Goal: Information Seeking & Learning: Compare options

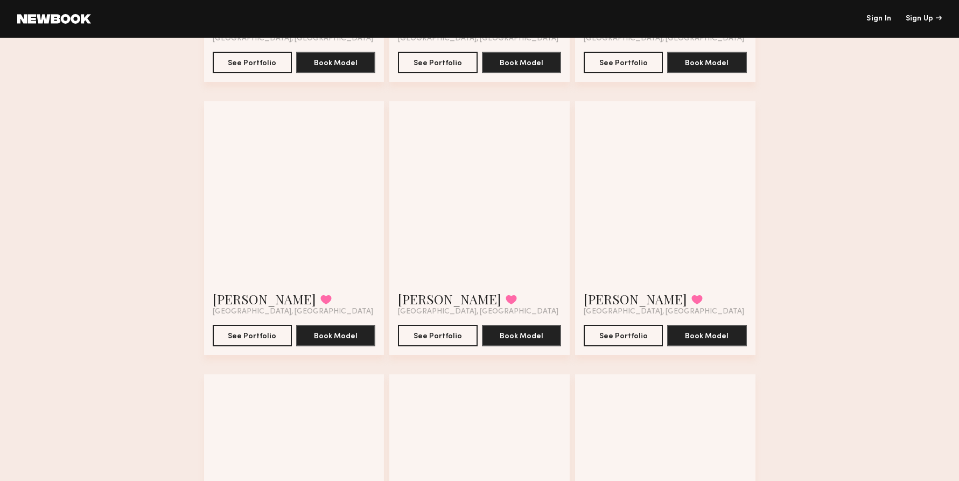
scroll to position [897, 0]
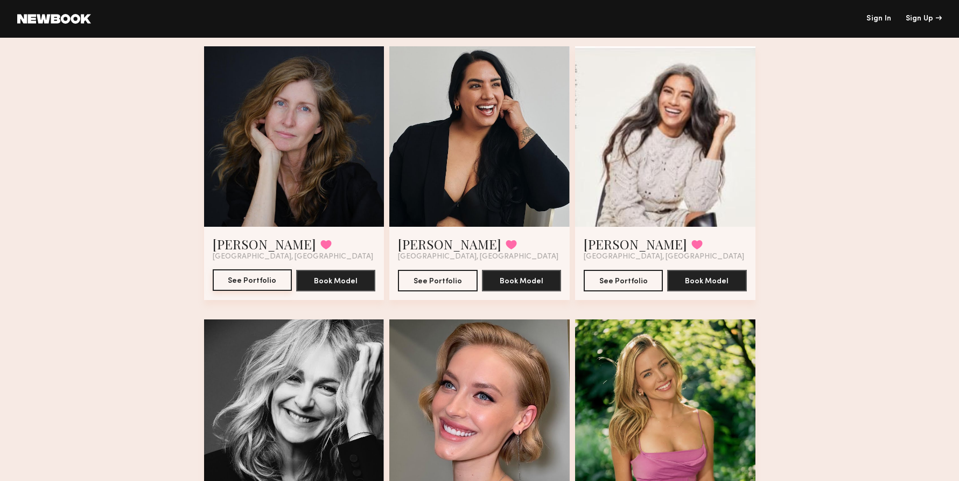
click at [249, 279] on button "See Portfolio" at bounding box center [252, 280] width 79 height 22
click at [439, 275] on button "See Portfolio" at bounding box center [437, 280] width 79 height 22
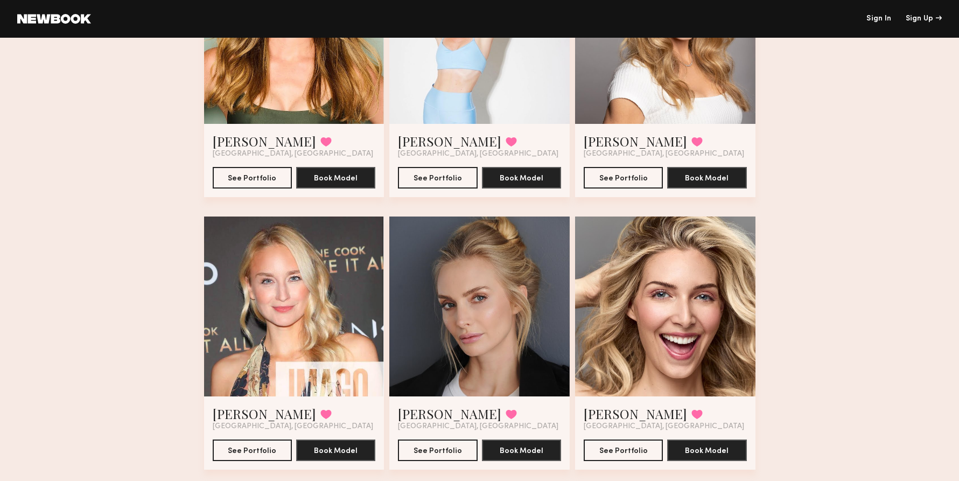
scroll to position [0, 0]
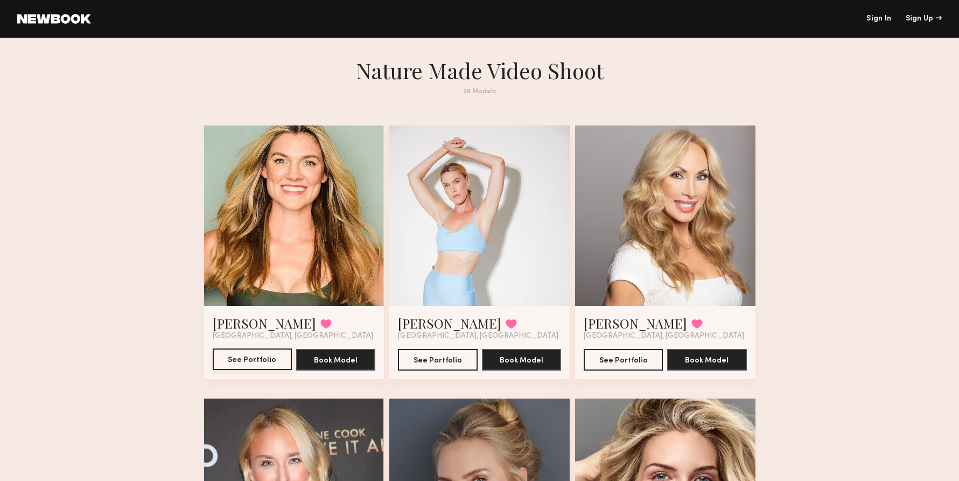
click at [256, 359] on button "See Portfolio" at bounding box center [252, 359] width 79 height 22
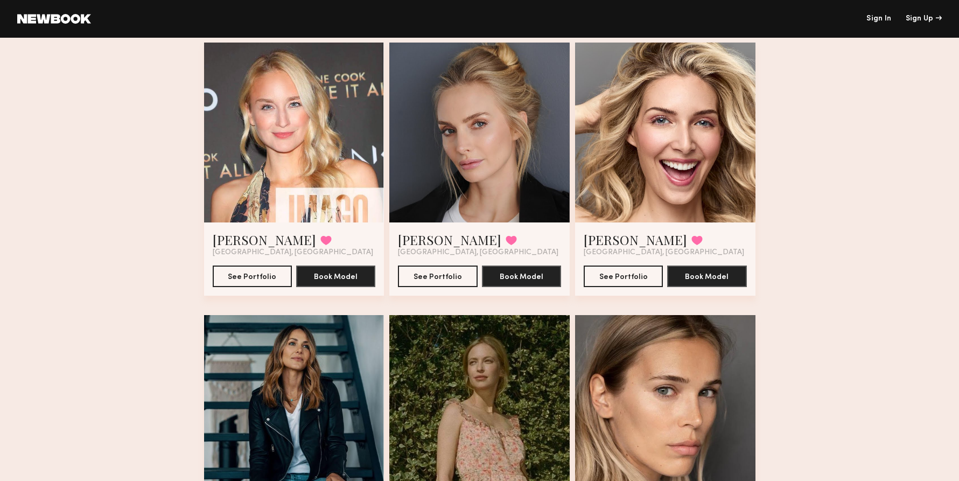
scroll to position [477, 0]
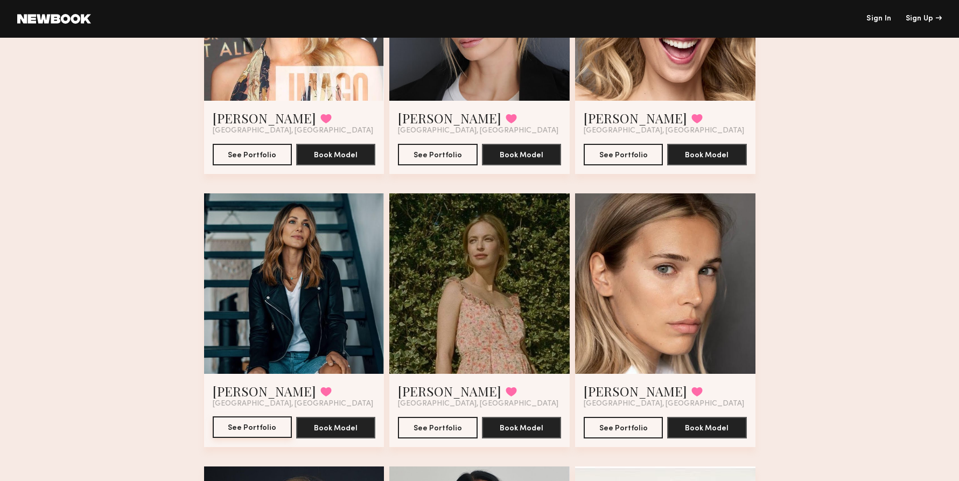
click at [227, 427] on button "See Portfolio" at bounding box center [252, 427] width 79 height 22
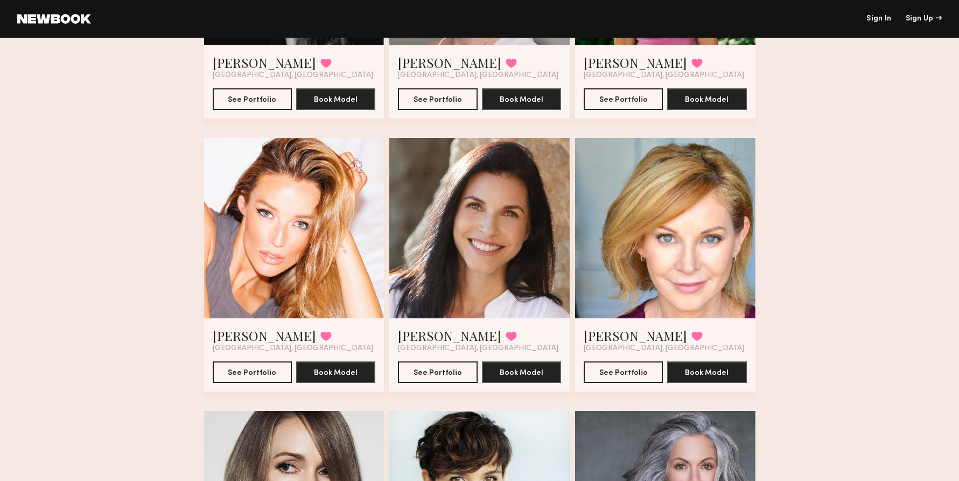
scroll to position [1403, 0]
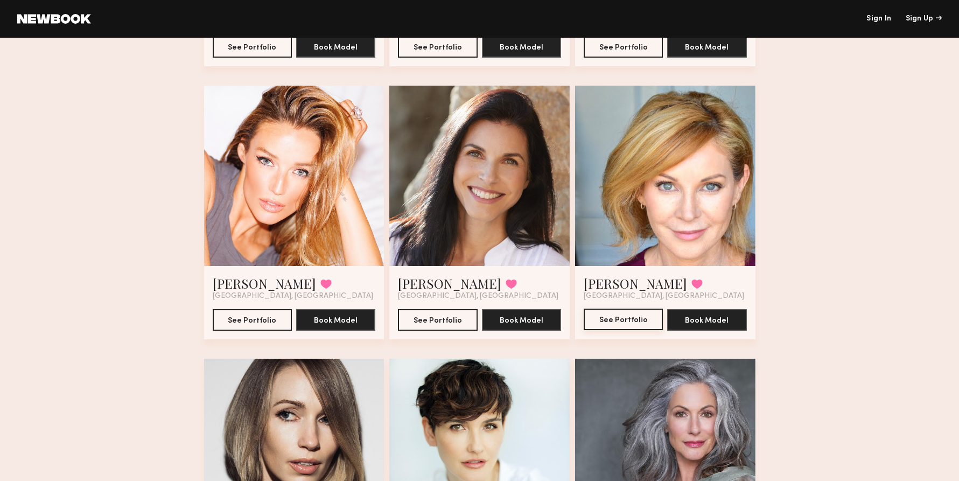
click at [636, 327] on button "See Portfolio" at bounding box center [623, 319] width 79 height 22
click at [430, 317] on button "See Portfolio" at bounding box center [437, 319] width 79 height 22
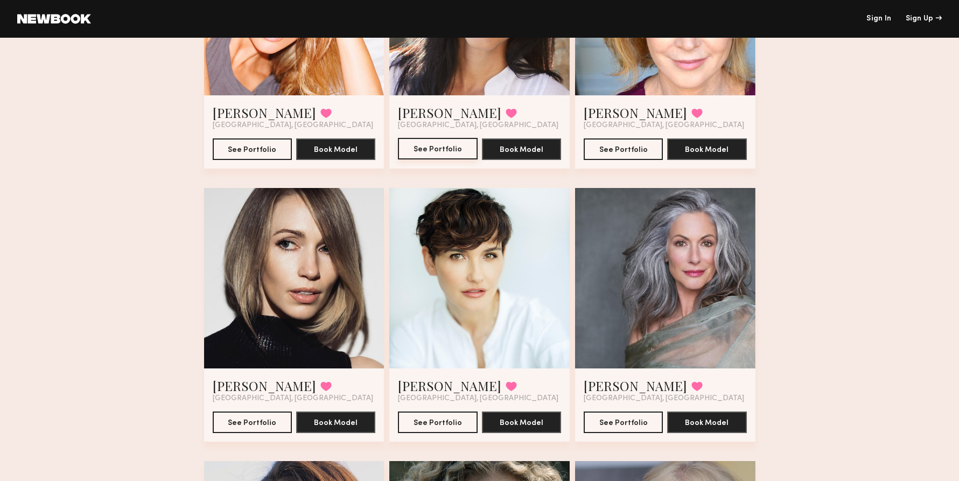
scroll to position [1577, 0]
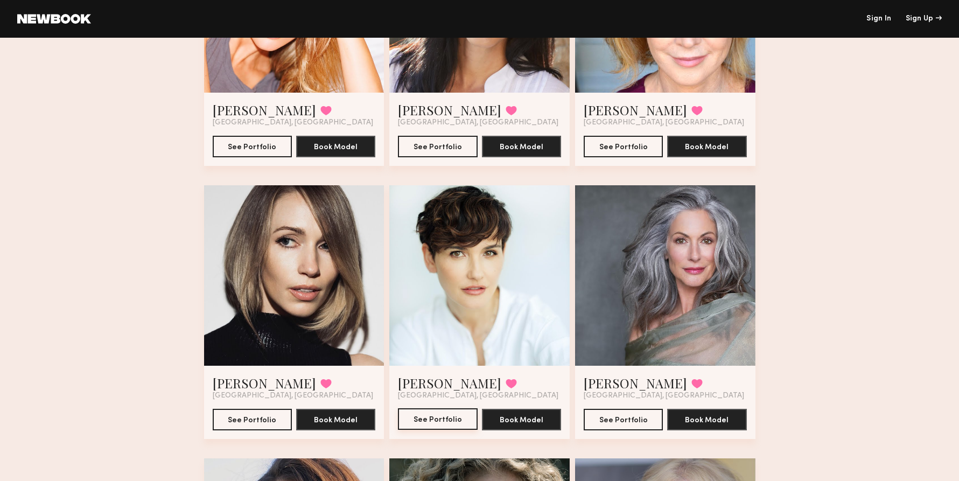
click at [425, 415] on button "See Portfolio" at bounding box center [437, 419] width 79 height 22
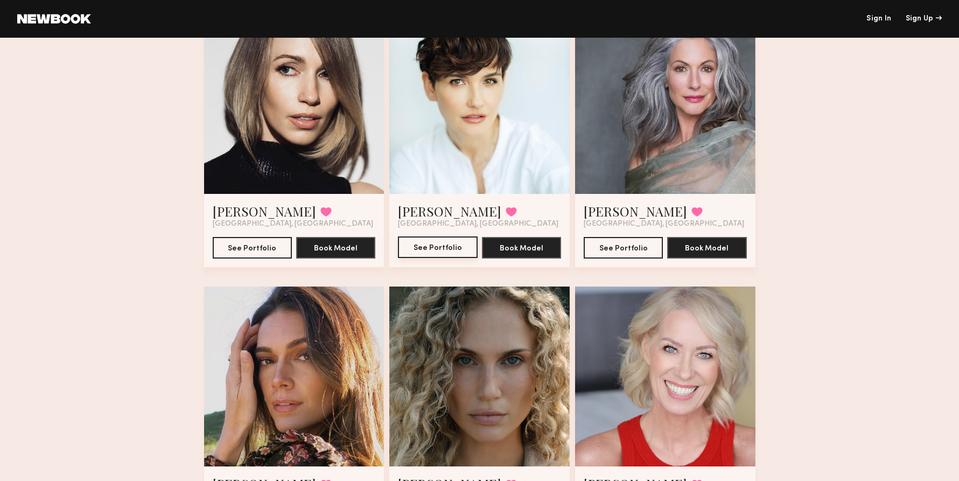
scroll to position [1936, 0]
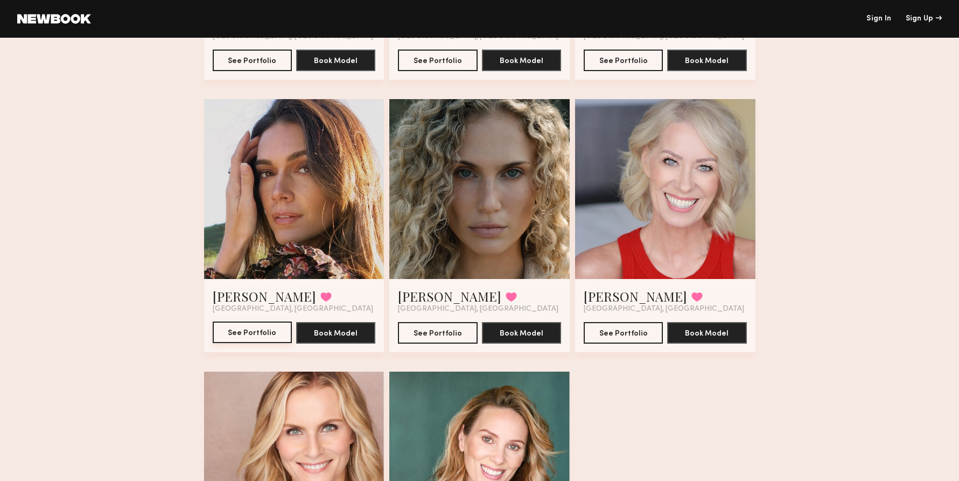
click at [261, 337] on button "See Portfolio" at bounding box center [252, 332] width 79 height 22
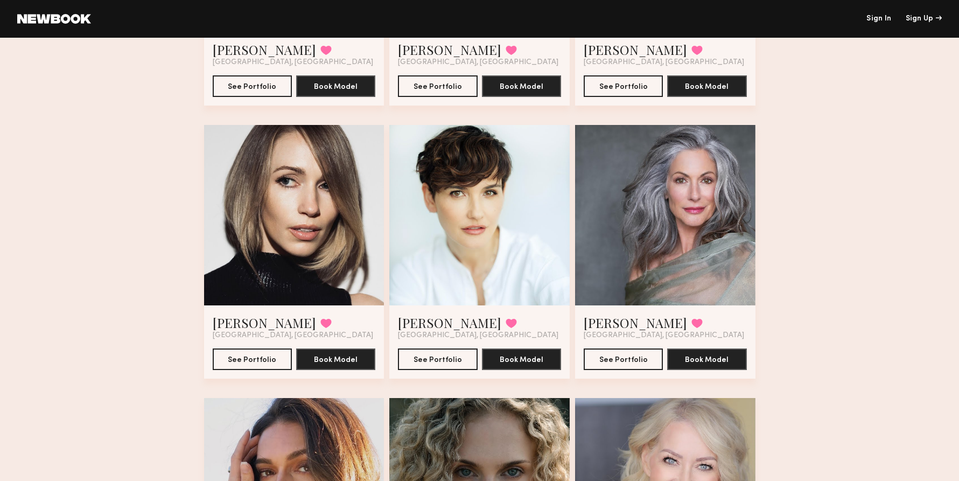
scroll to position [1622, 0]
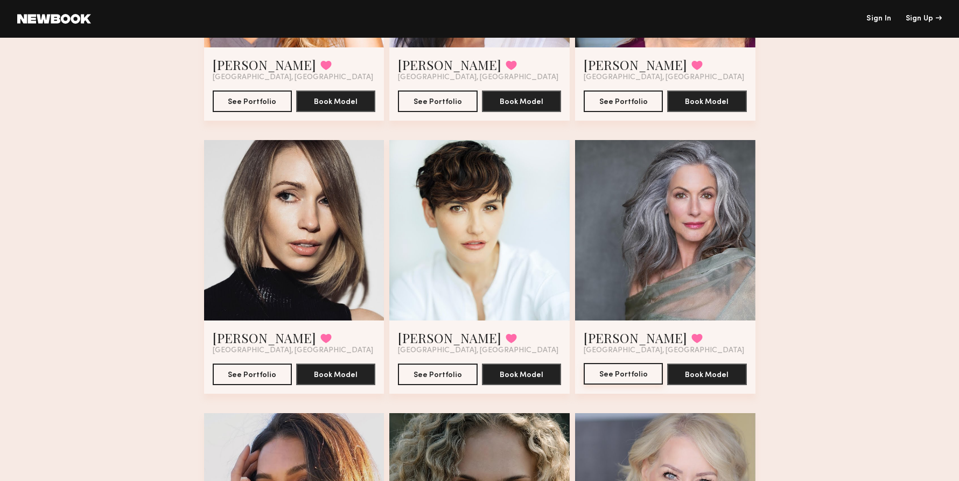
click at [638, 363] on button "See Portfolio" at bounding box center [623, 374] width 79 height 22
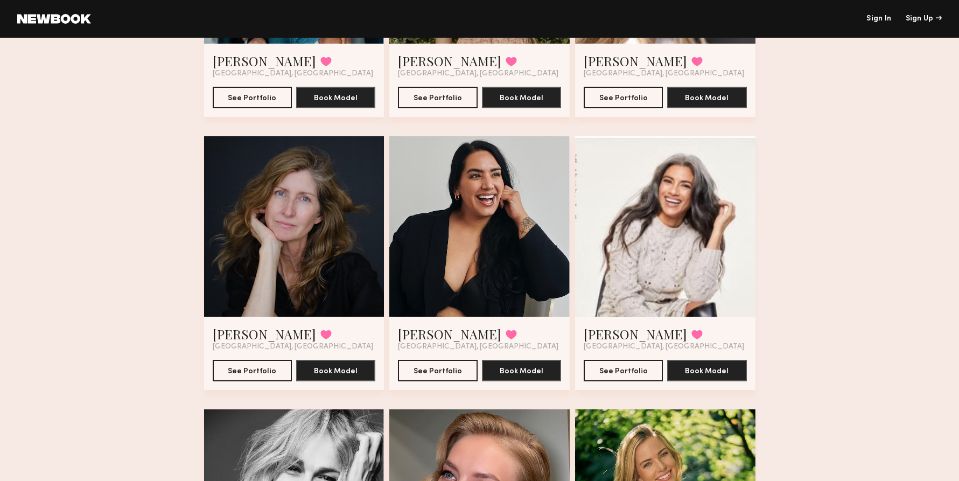
scroll to position [862, 0]
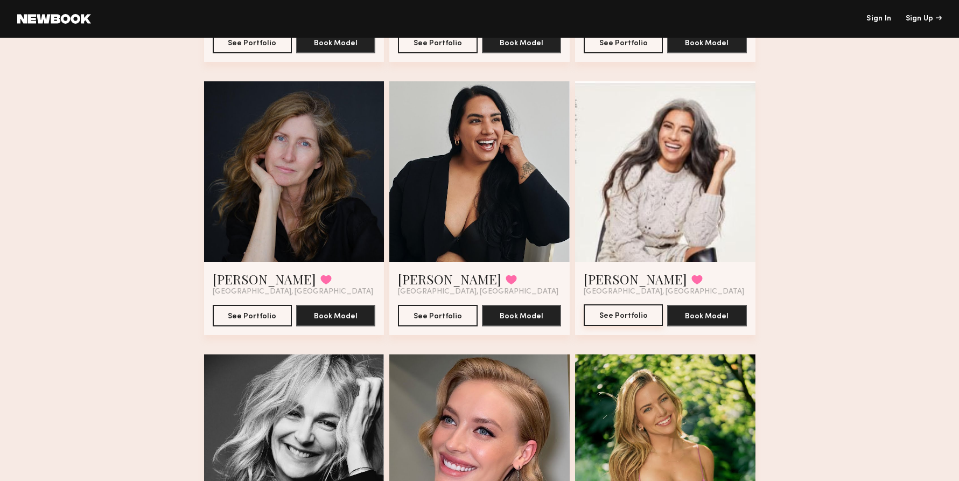
click at [622, 315] on button "See Portfolio" at bounding box center [623, 315] width 79 height 22
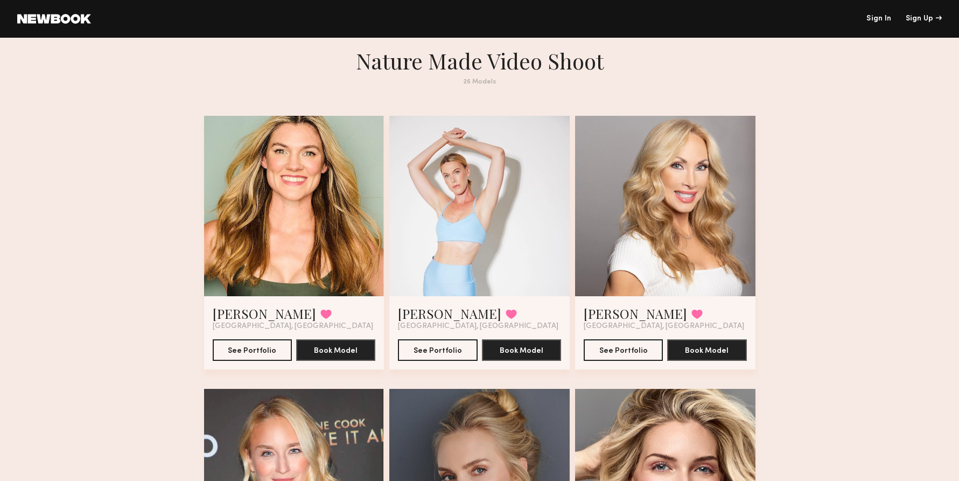
scroll to position [0, 0]
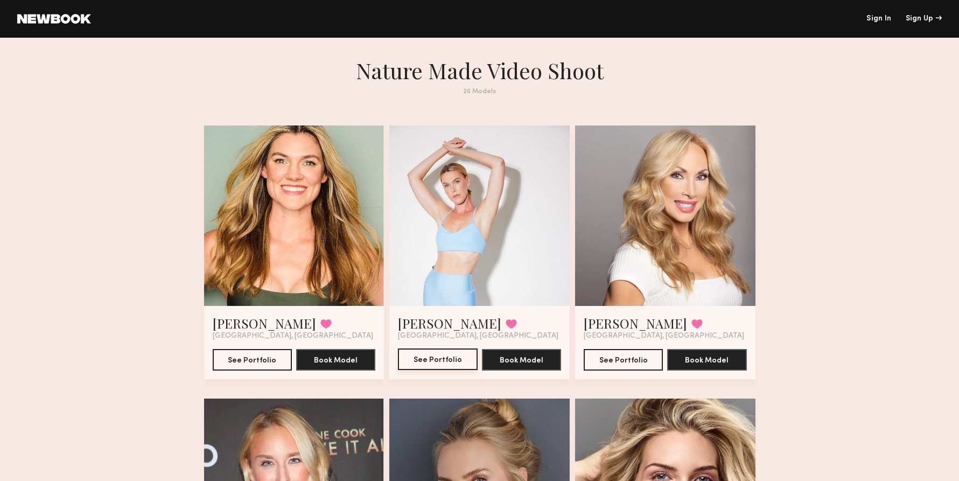
click at [432, 361] on button "See Portfolio" at bounding box center [437, 359] width 79 height 22
click at [301, 261] on div at bounding box center [294, 215] width 180 height 180
click at [256, 250] on div at bounding box center [294, 215] width 180 height 180
click at [243, 357] on button "See Portfolio" at bounding box center [252, 359] width 79 height 22
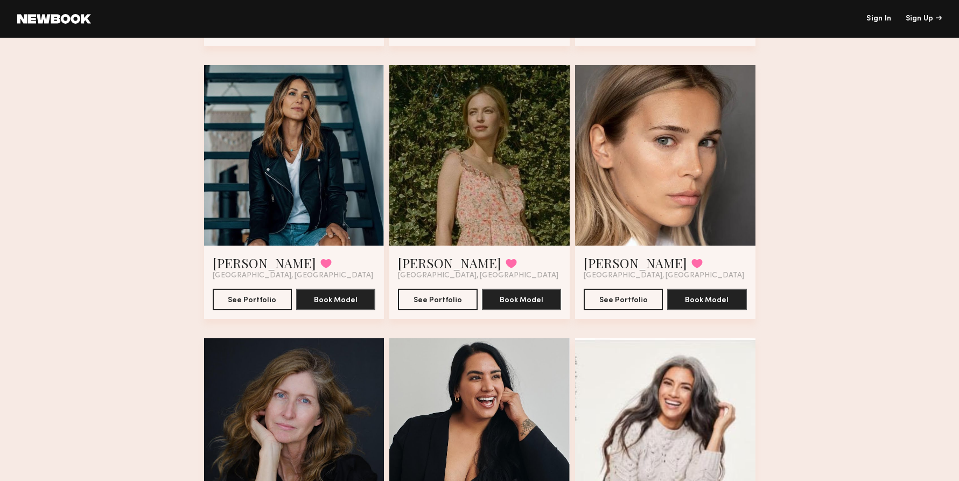
scroll to position [619, 0]
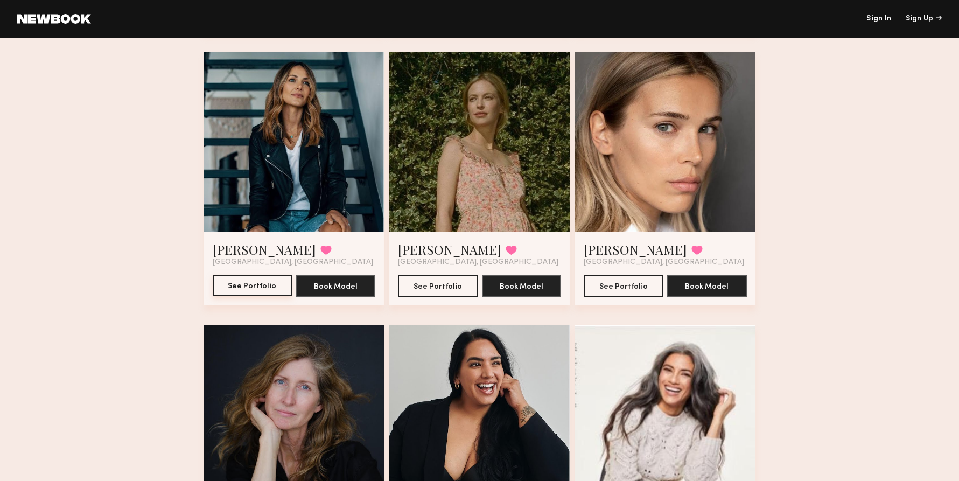
click at [243, 285] on button "See Portfolio" at bounding box center [252, 286] width 79 height 22
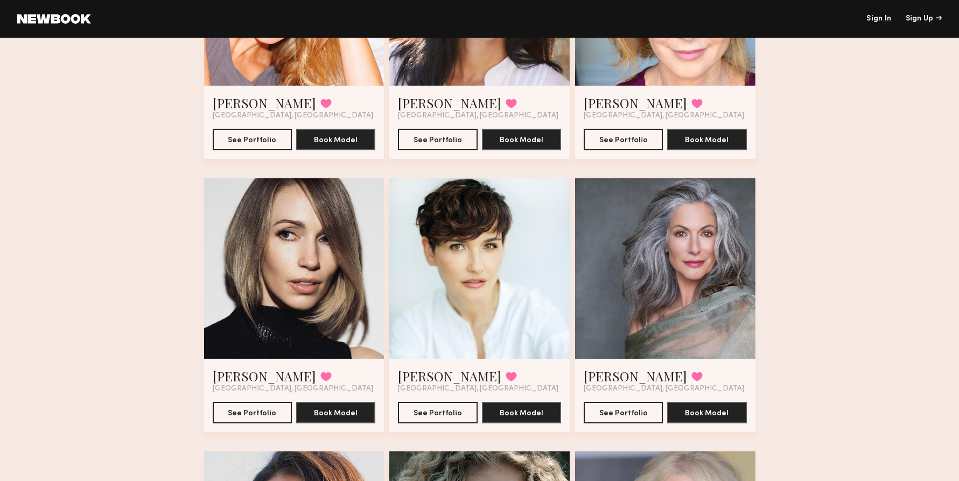
scroll to position [1586, 0]
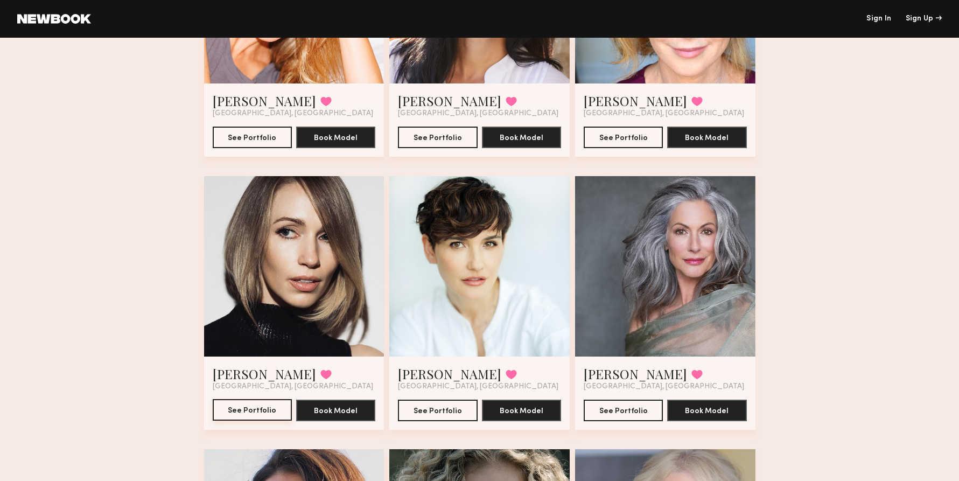
click at [237, 414] on button "See Portfolio" at bounding box center [252, 410] width 79 height 22
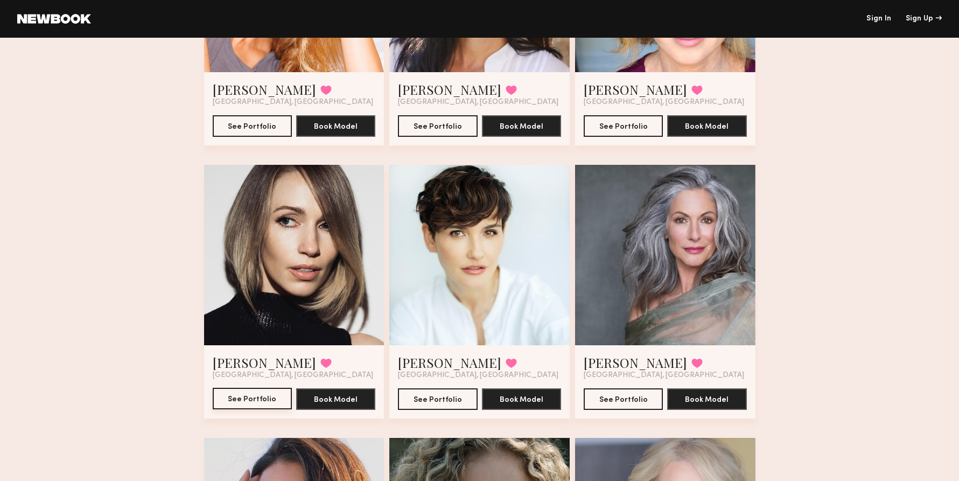
scroll to position [1834, 0]
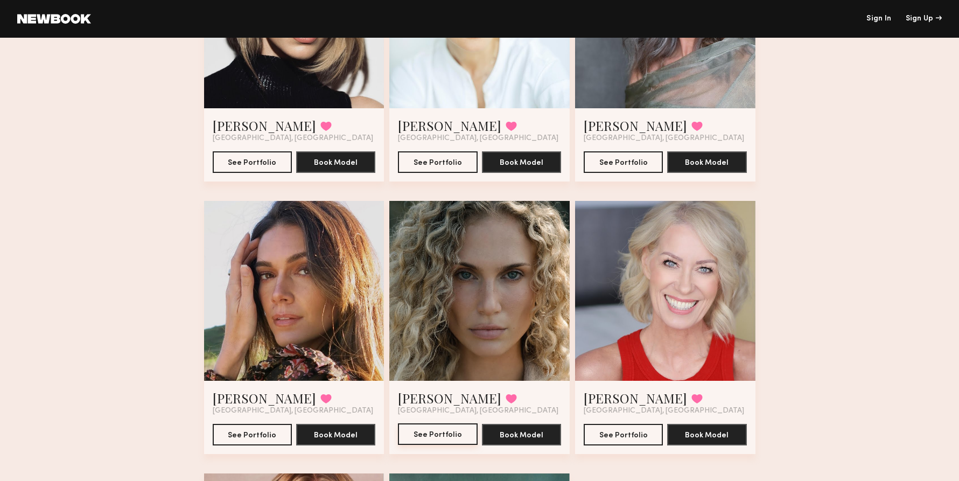
click at [437, 430] on button "See Portfolio" at bounding box center [437, 434] width 79 height 22
click at [224, 430] on button "See Portfolio" at bounding box center [252, 434] width 79 height 22
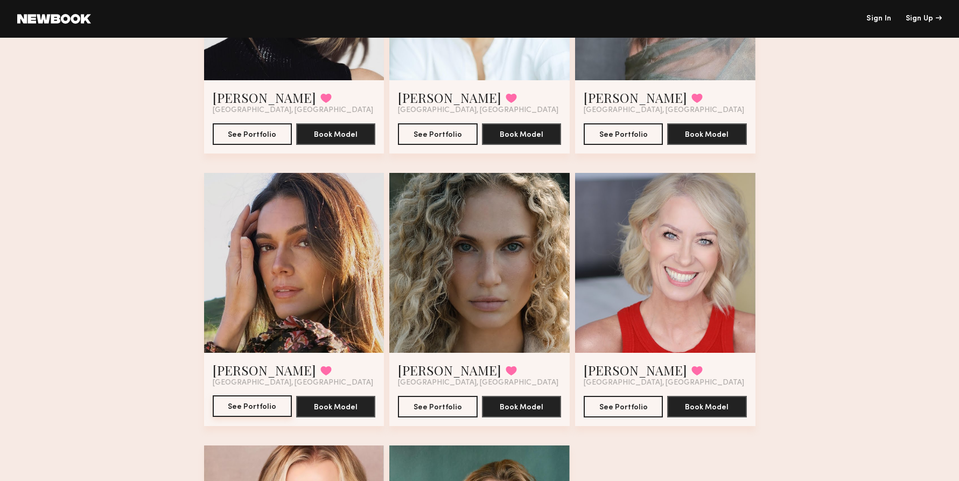
scroll to position [2115, 0]
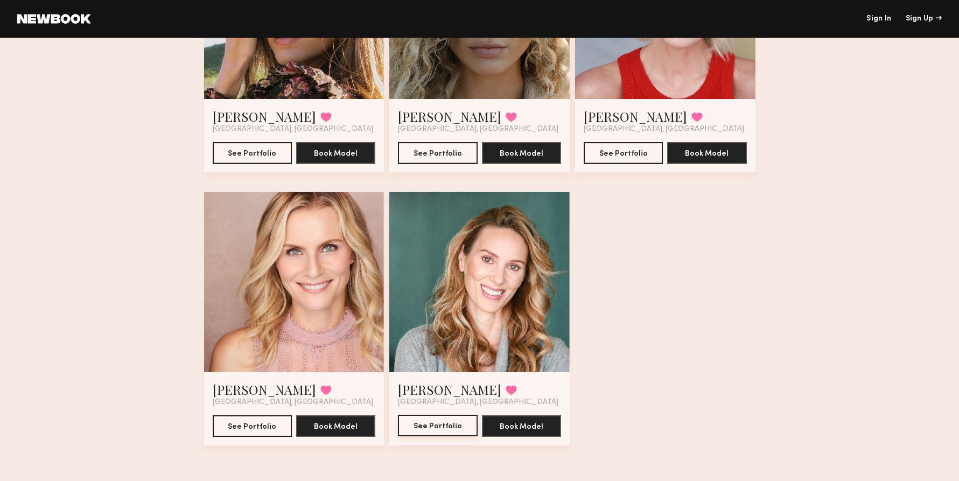
click at [424, 426] on button "See Portfolio" at bounding box center [437, 425] width 79 height 22
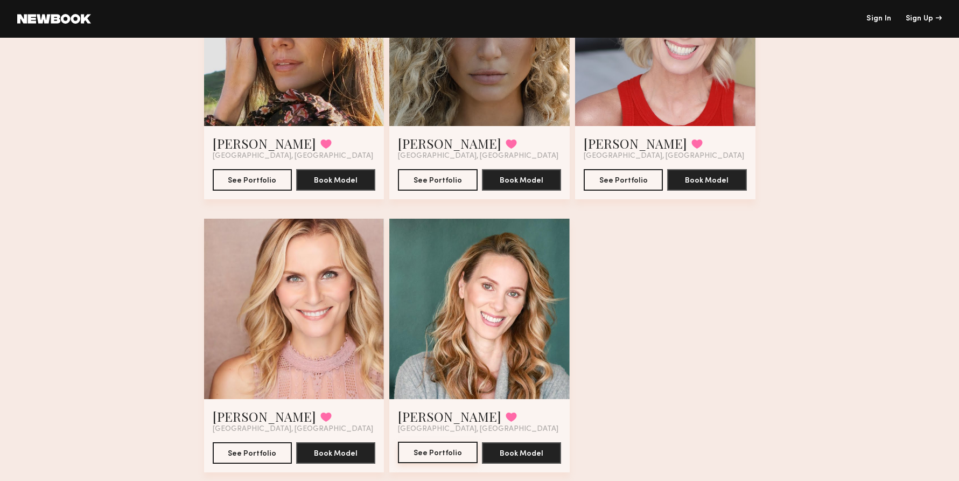
scroll to position [1952, 0]
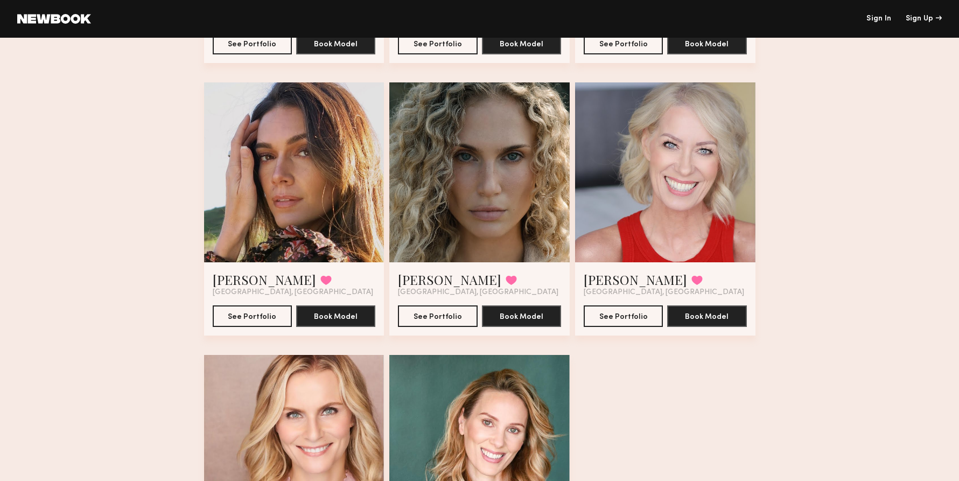
click at [661, 207] on div at bounding box center [665, 172] width 180 height 180
click at [634, 324] on button "See Portfolio" at bounding box center [623, 316] width 79 height 22
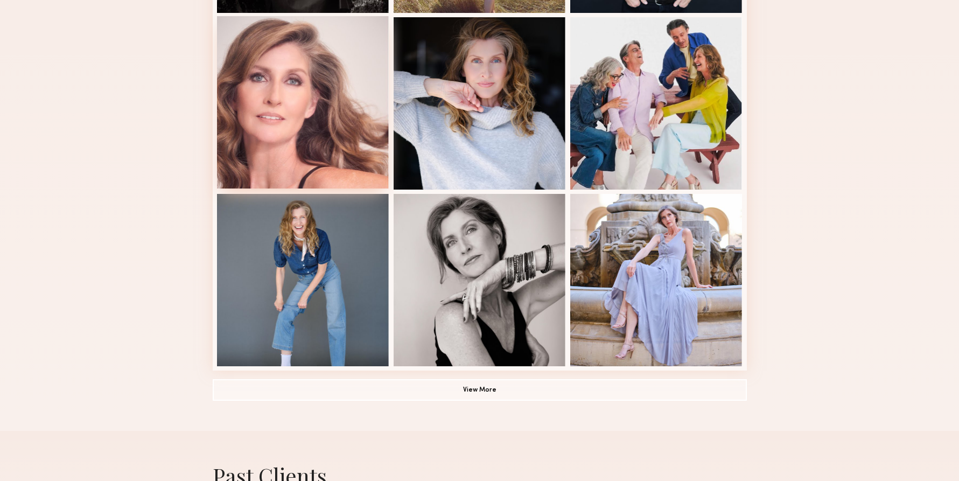
scroll to position [622, 0]
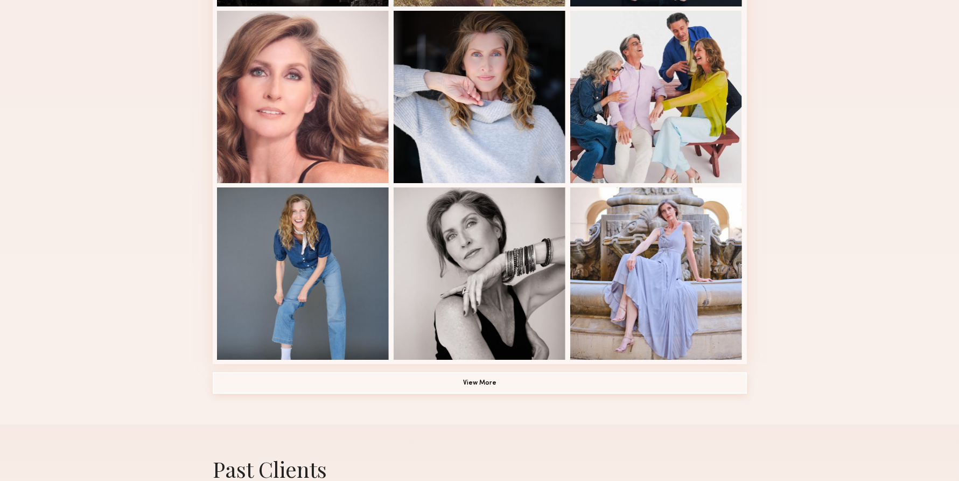
click at [458, 381] on button "View More" at bounding box center [480, 383] width 534 height 22
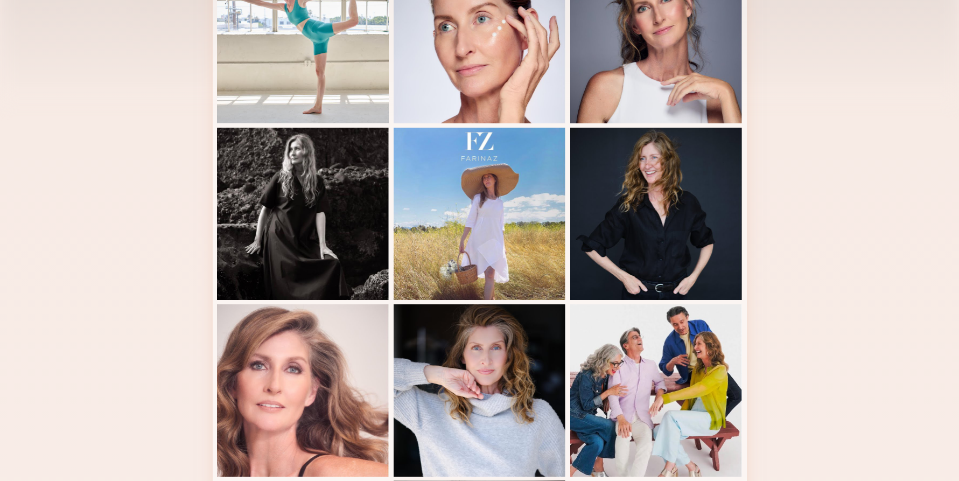
scroll to position [0, 0]
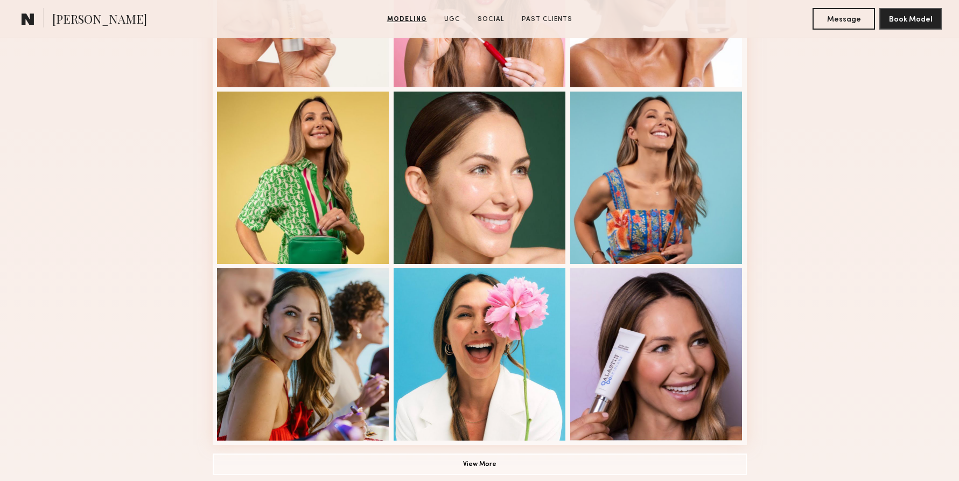
scroll to position [612, 0]
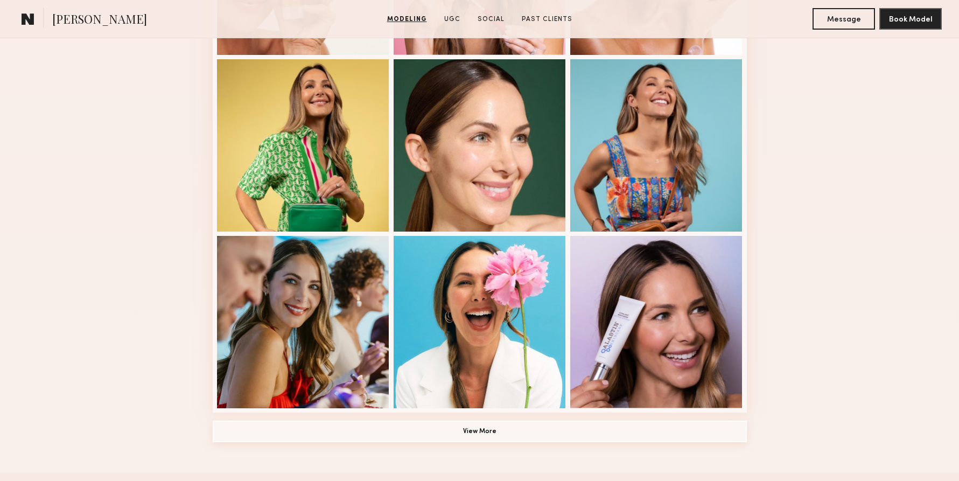
click at [476, 432] on button "View More" at bounding box center [480, 431] width 534 height 22
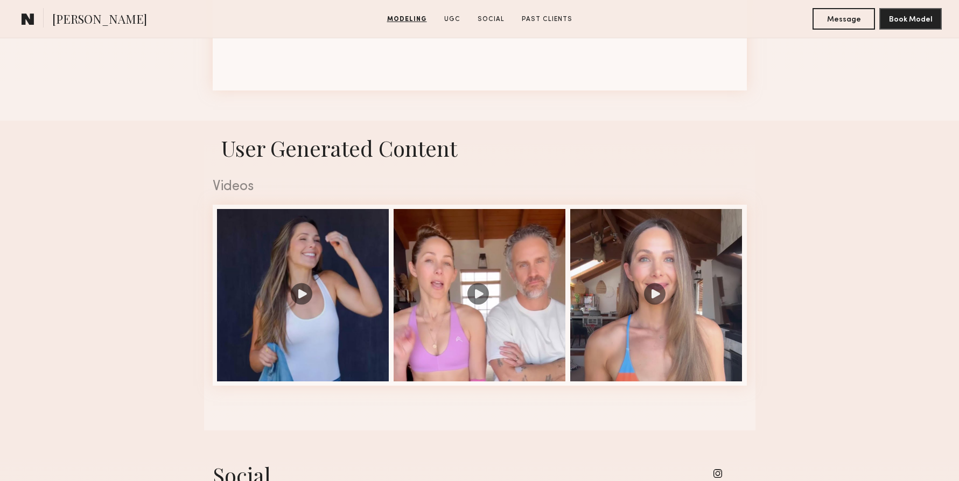
scroll to position [1661, 0]
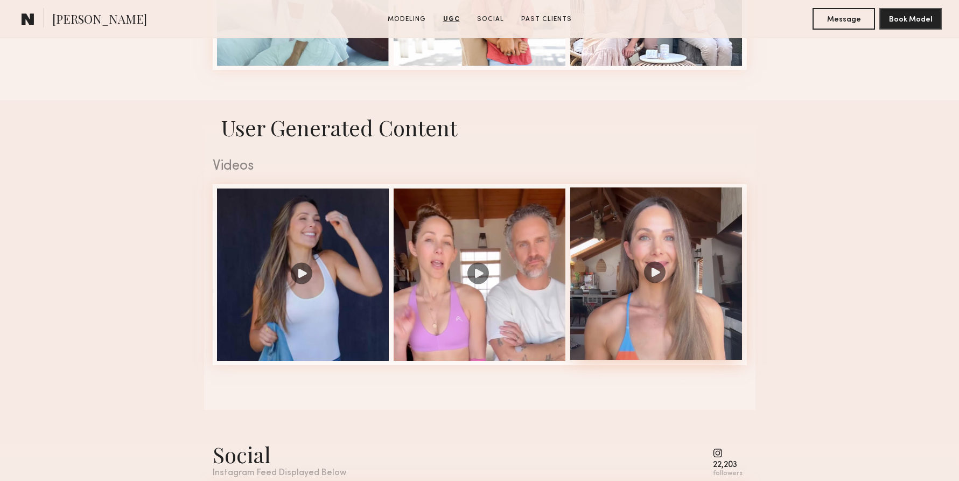
click at [652, 269] on div at bounding box center [656, 273] width 172 height 172
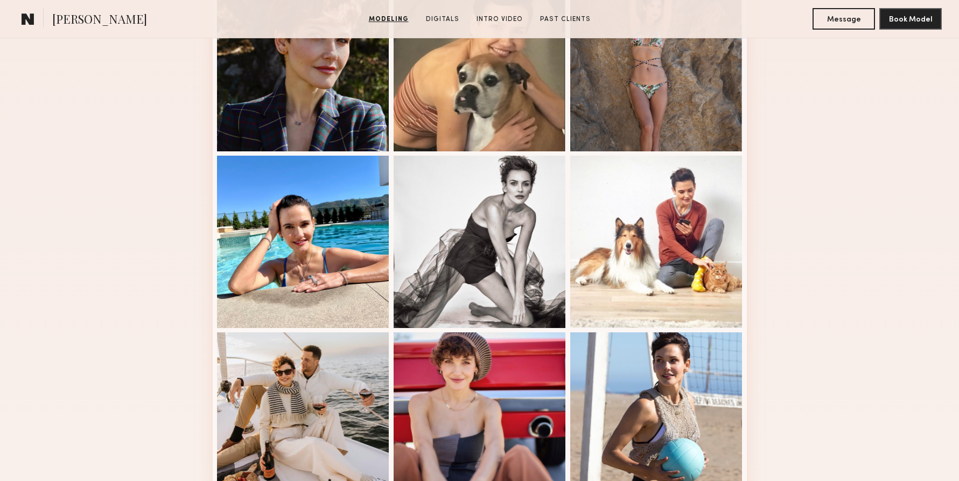
scroll to position [639, 0]
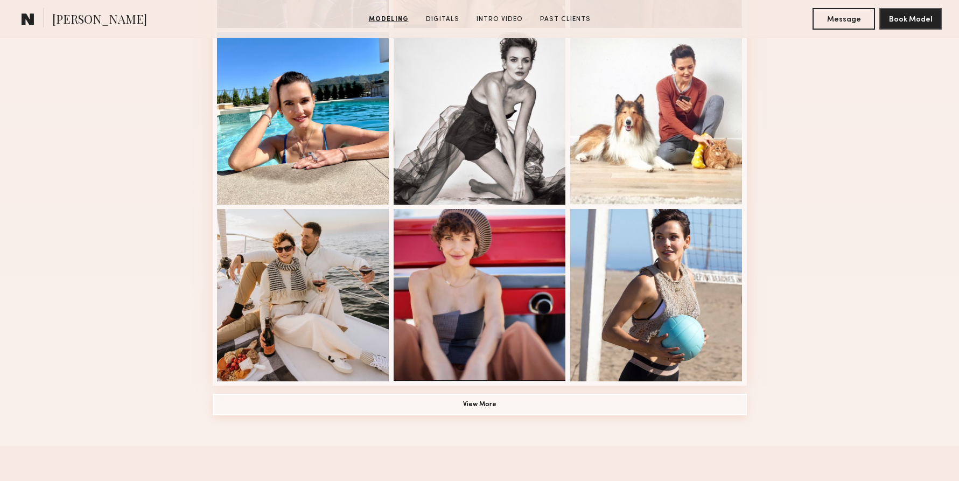
click at [474, 410] on button "View More" at bounding box center [480, 404] width 534 height 22
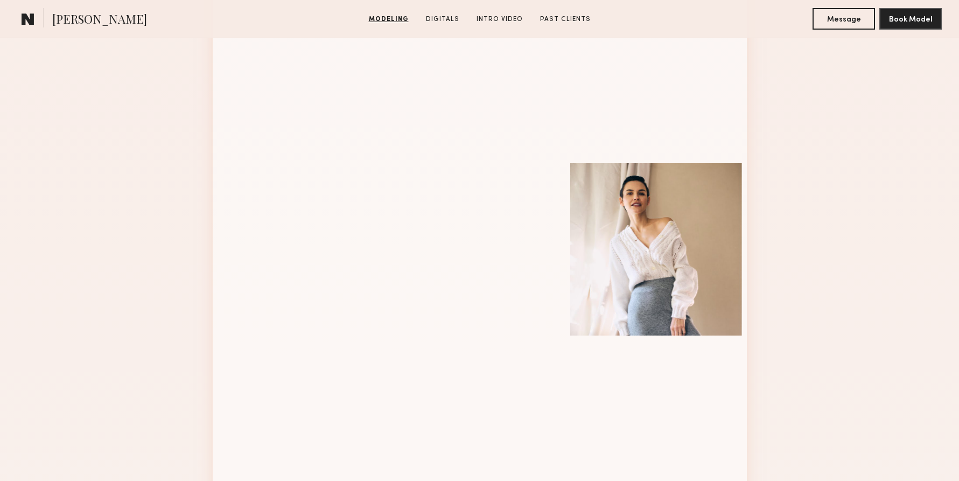
scroll to position [1234, 0]
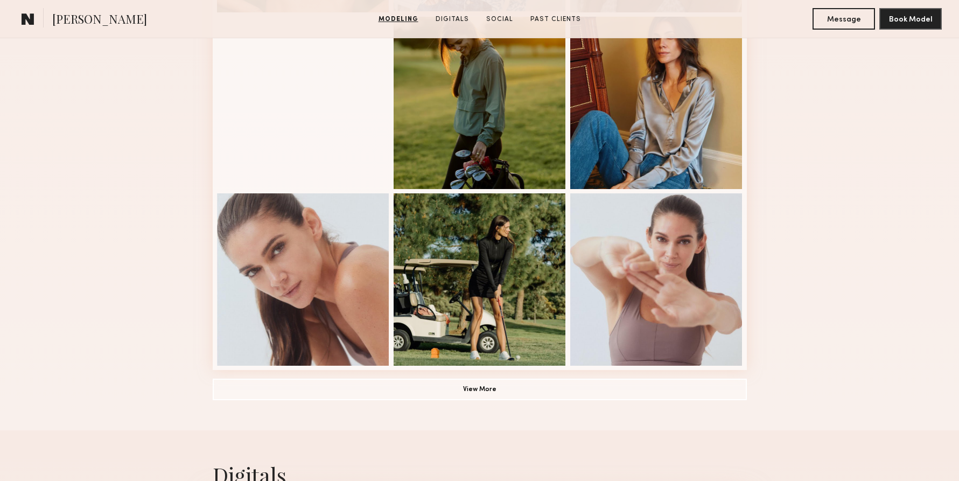
scroll to position [658, 0]
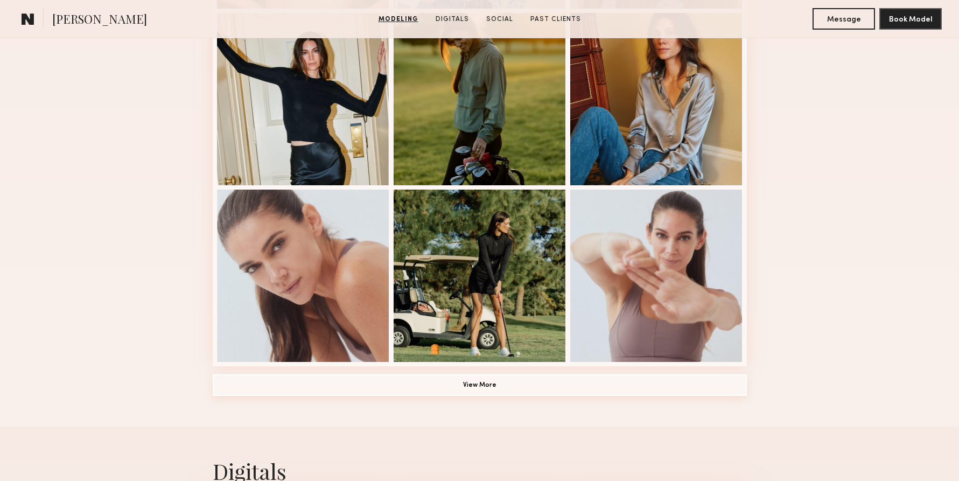
click at [476, 387] on button "View More" at bounding box center [480, 385] width 534 height 22
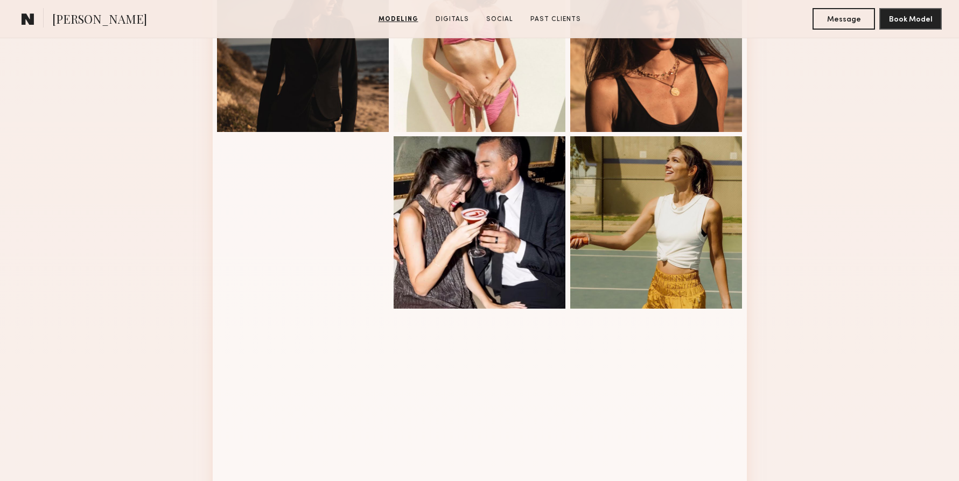
scroll to position [1053, 0]
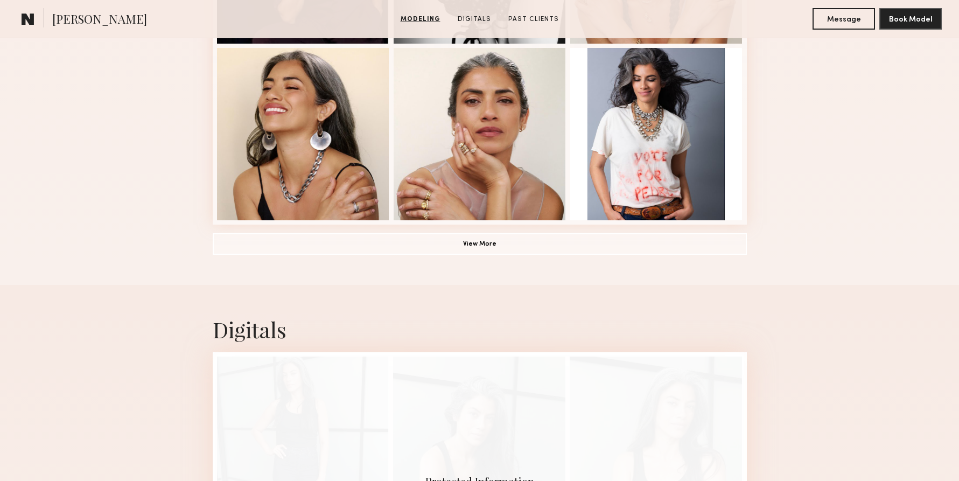
scroll to position [802, 0]
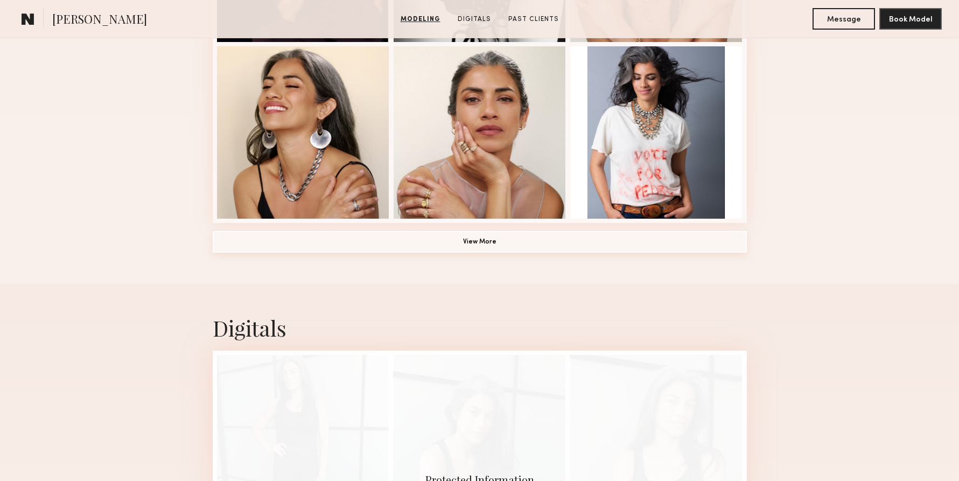
click at [488, 243] on button "View More" at bounding box center [480, 242] width 534 height 22
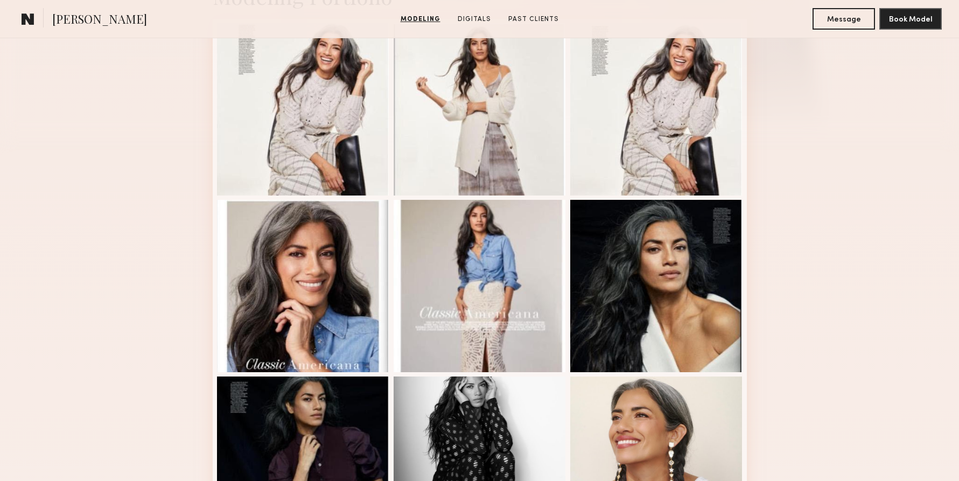
scroll to position [0, 0]
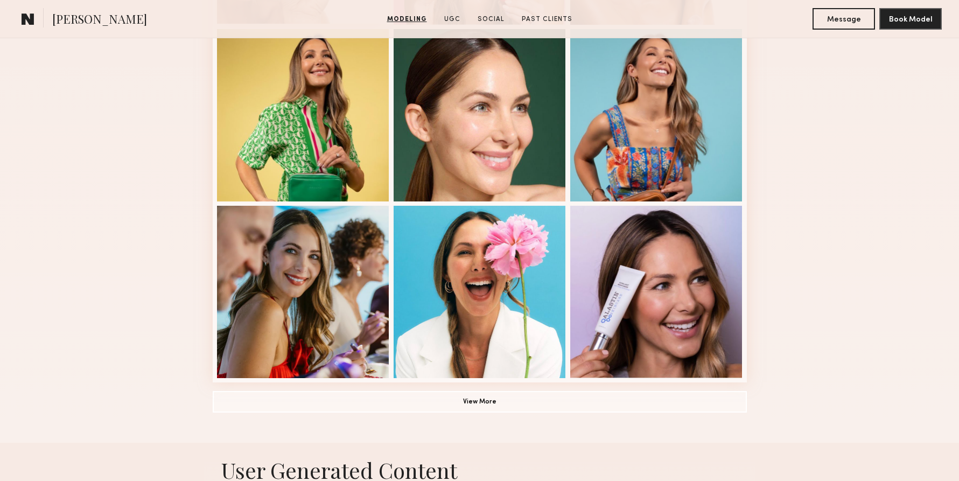
scroll to position [643, 0]
click at [484, 402] on button "View More" at bounding box center [480, 401] width 534 height 22
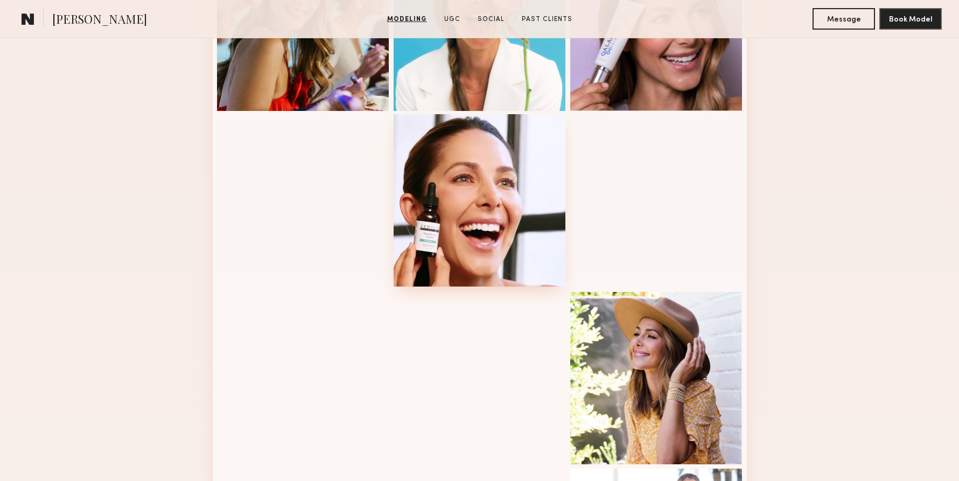
scroll to position [748, 0]
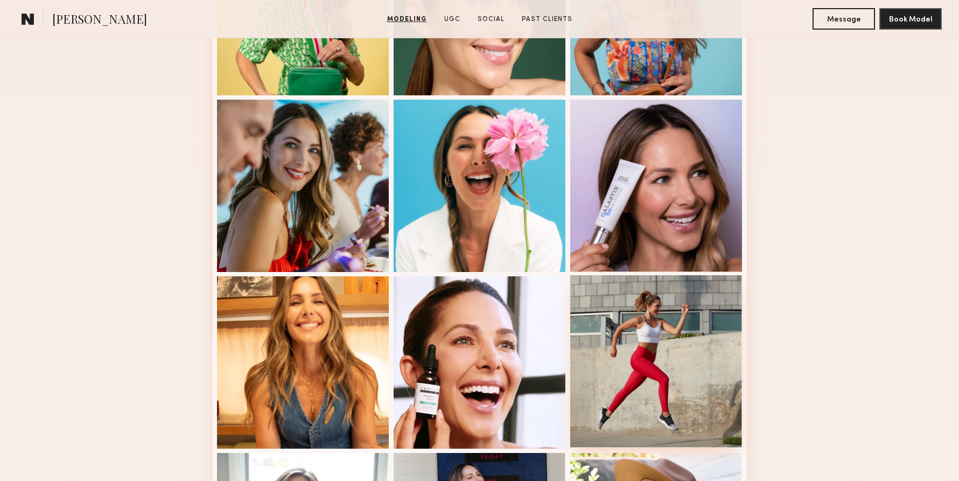
click at [619, 354] on div at bounding box center [656, 361] width 172 height 172
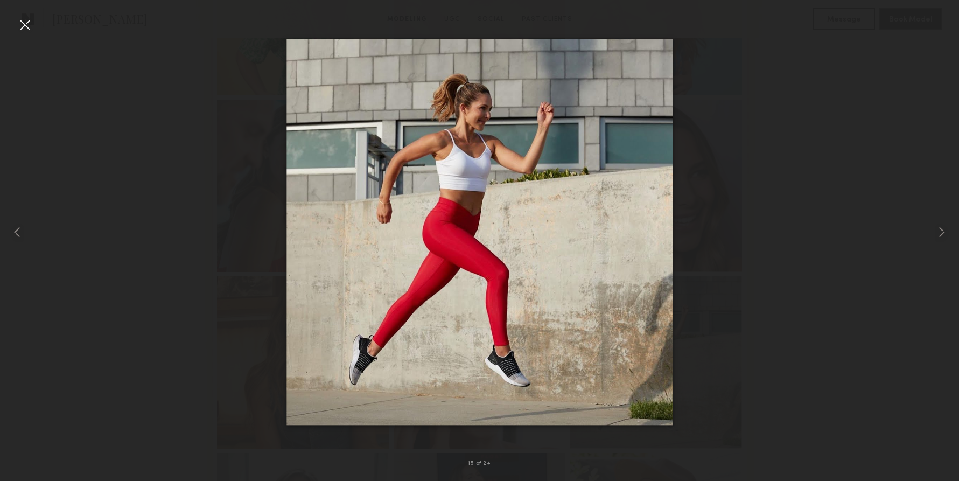
click at [27, 25] on div at bounding box center [24, 24] width 17 height 17
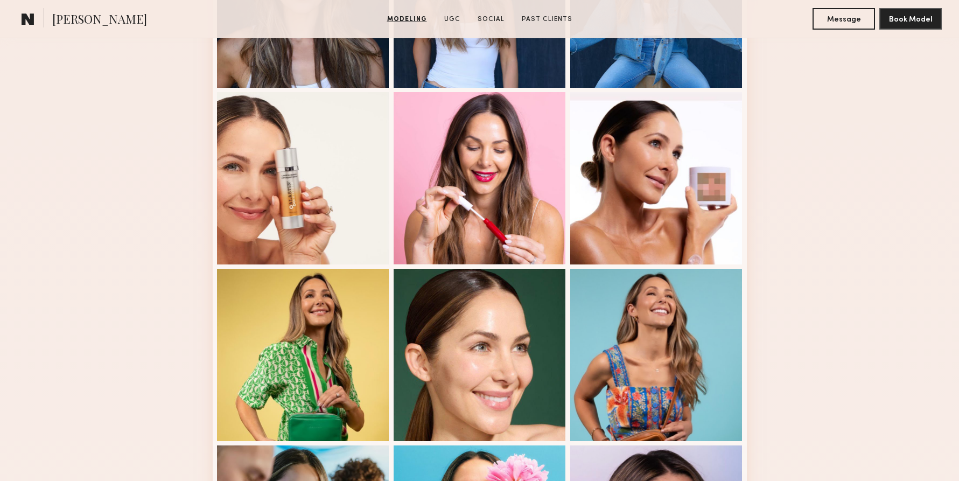
scroll to position [0, 0]
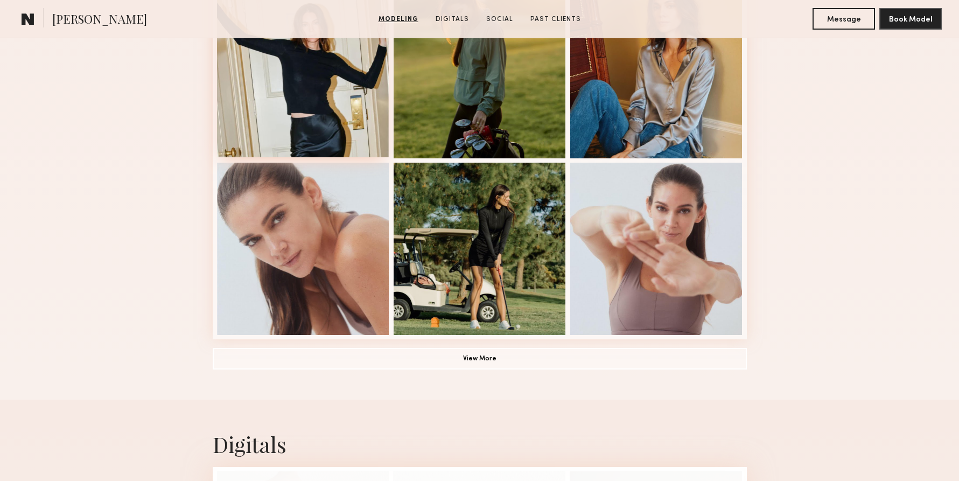
scroll to position [725, 0]
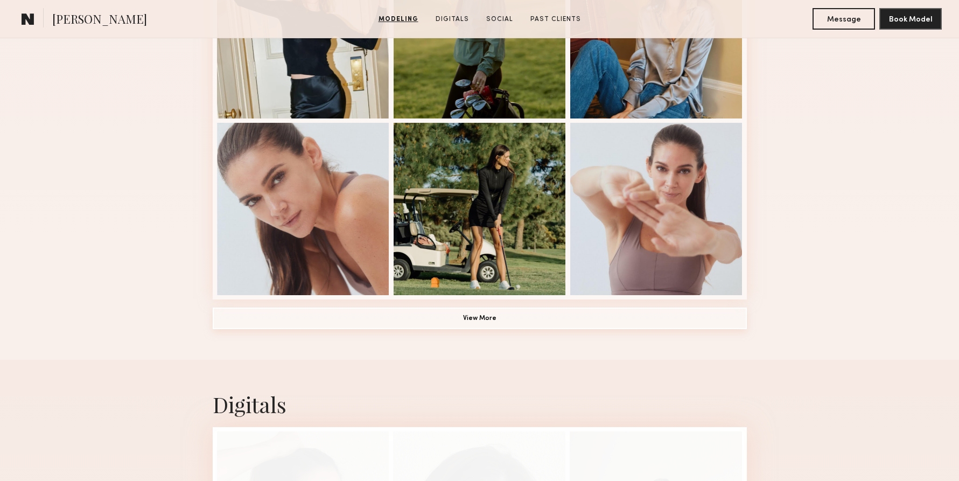
click at [484, 314] on button "View More" at bounding box center [480, 318] width 534 height 22
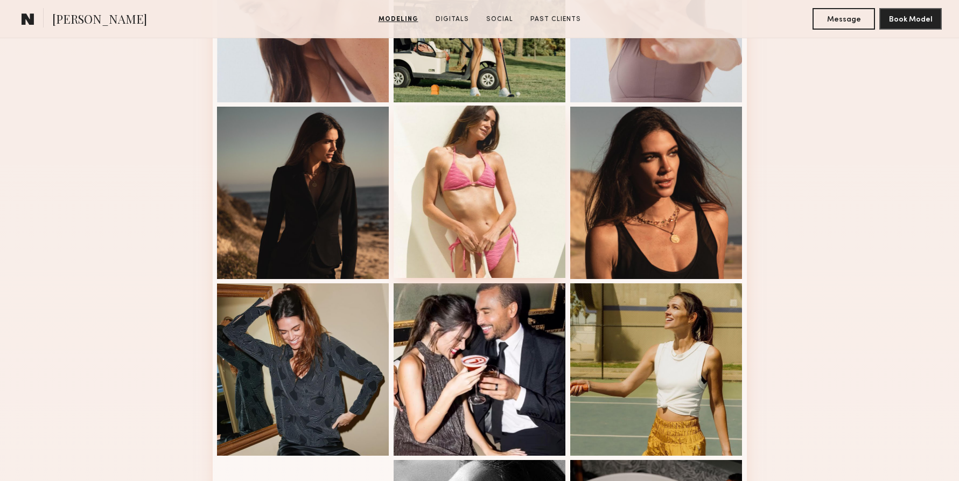
scroll to position [983, 0]
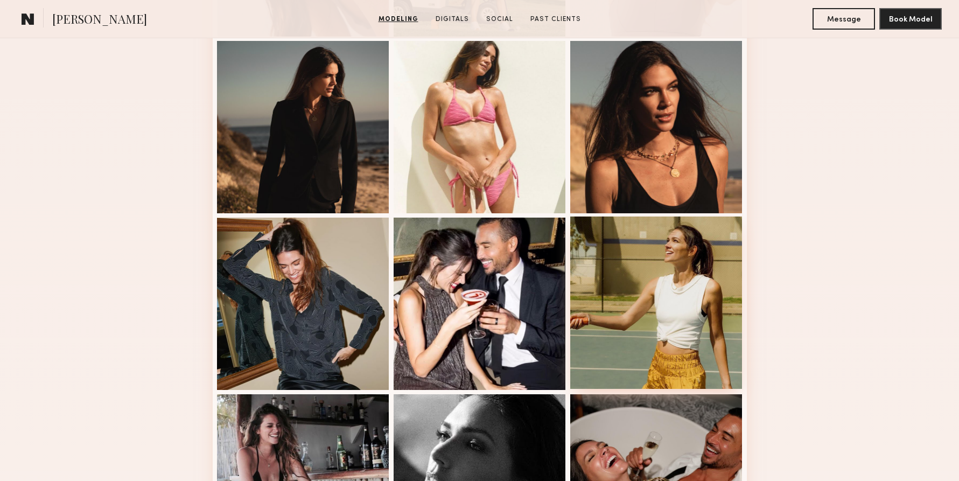
click at [651, 292] on div at bounding box center [656, 302] width 172 height 172
